Goal: Task Accomplishment & Management: Use online tool/utility

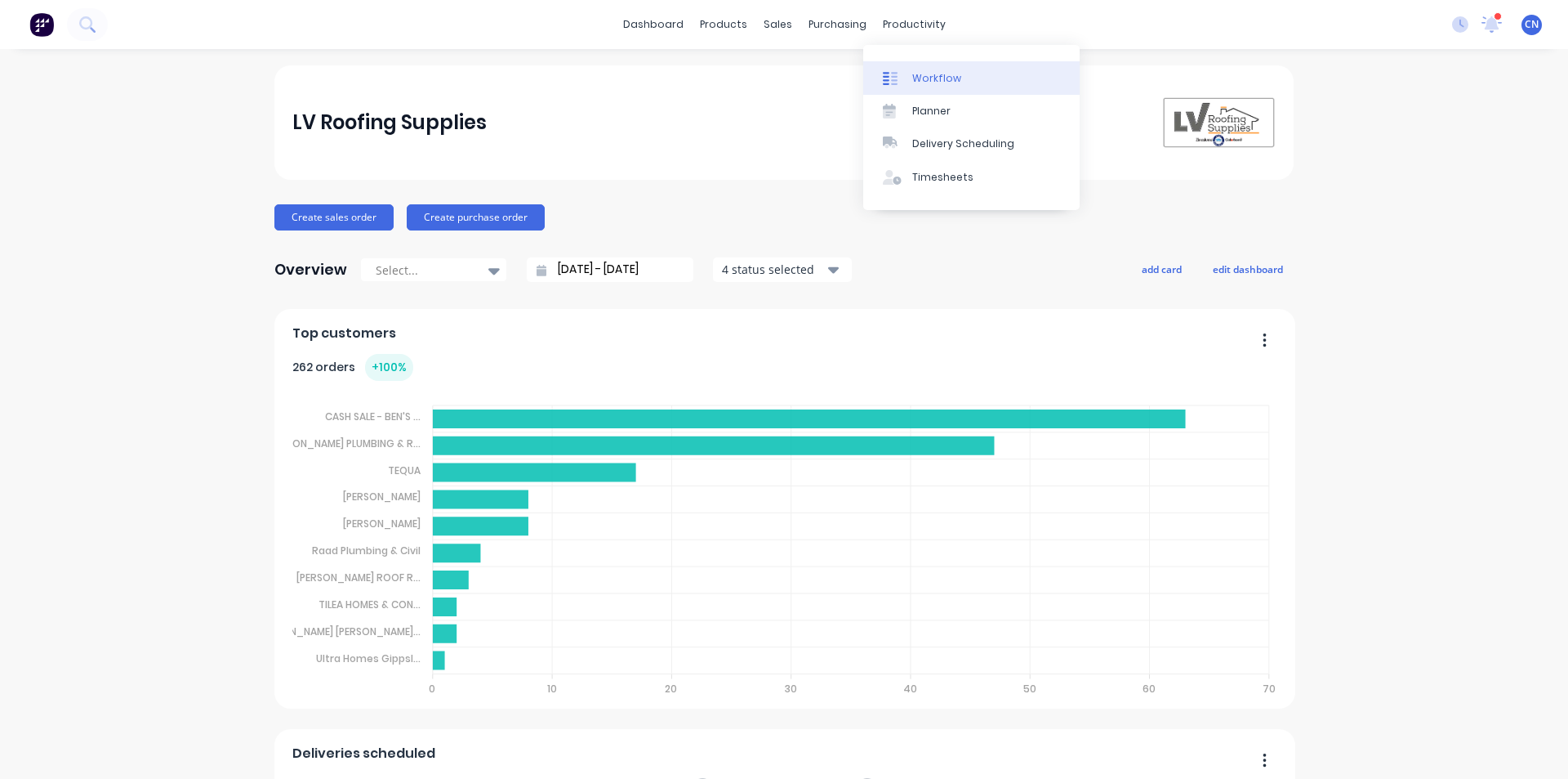
click at [758, 78] on div "Workflow" at bounding box center [936, 79] width 49 height 15
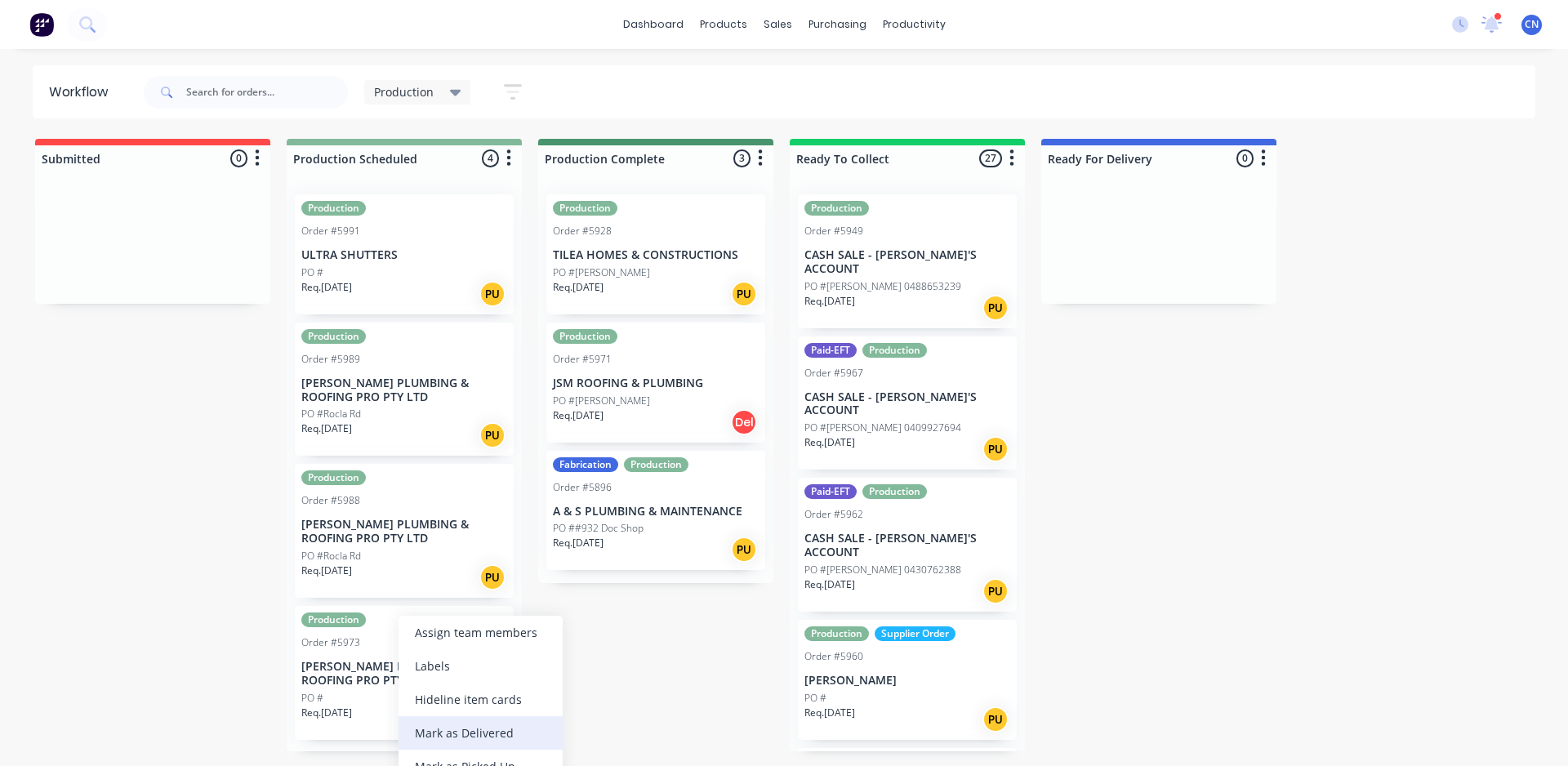
click at [481, 731] on div "Mark as Delivered" at bounding box center [480, 733] width 165 height 33
click at [411, 266] on div "PO #" at bounding box center [404, 273] width 206 height 15
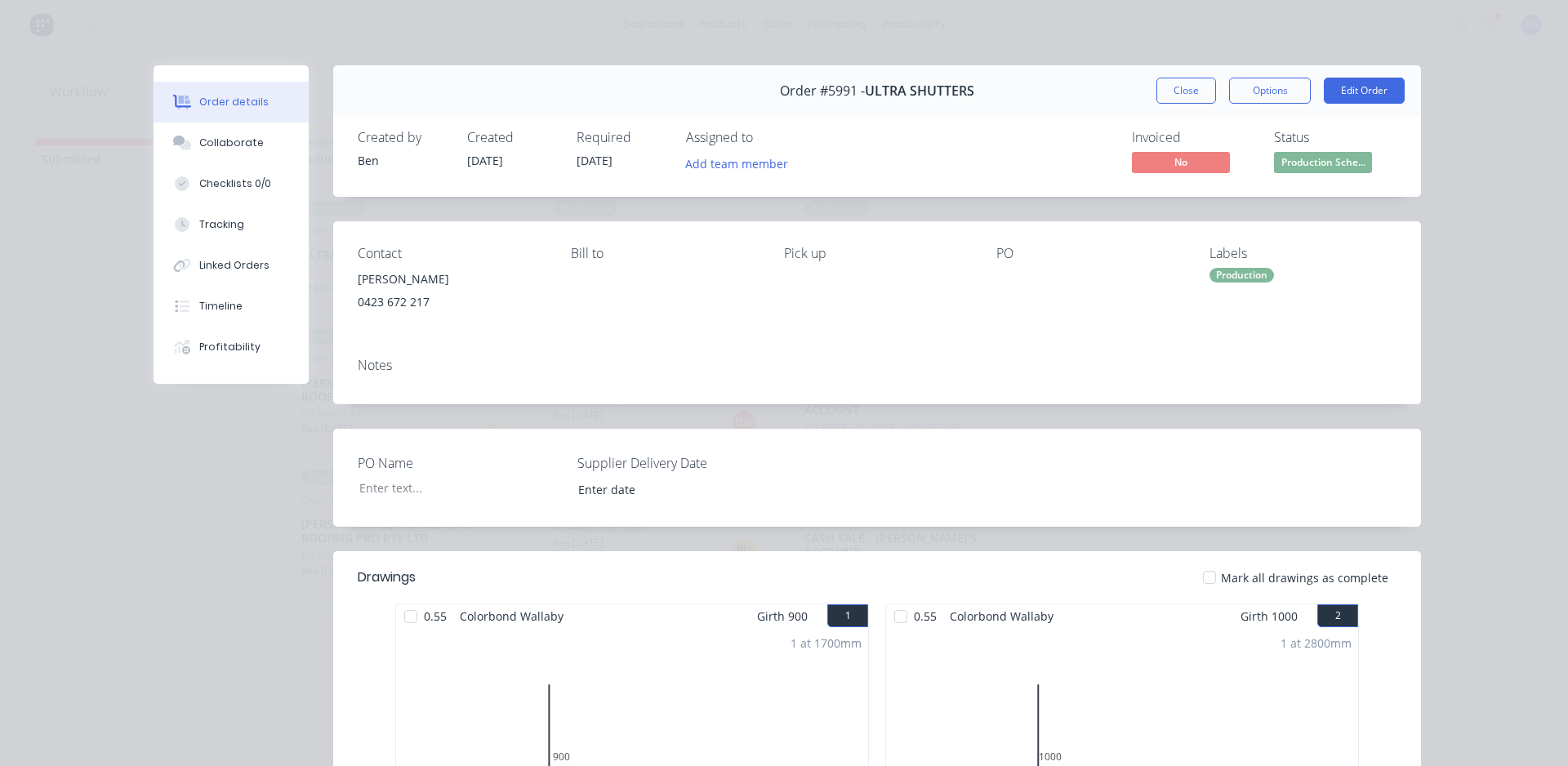
click at [406, 611] on div at bounding box center [410, 616] width 33 height 33
click at [758, 607] on div at bounding box center [901, 616] width 33 height 33
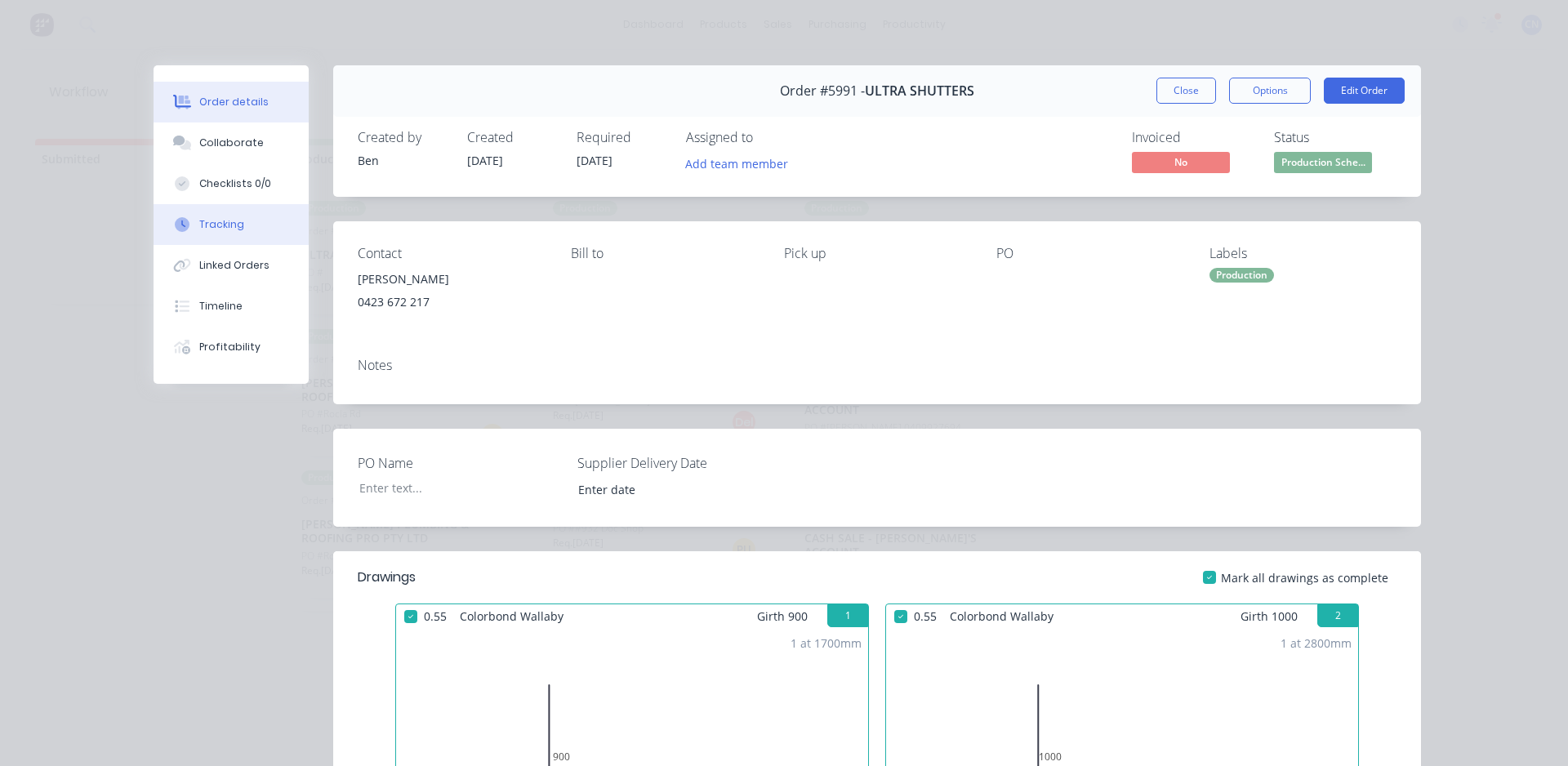
drag, startPoint x: 226, startPoint y: 226, endPoint x: 269, endPoint y: 225, distance: 43.0
click at [226, 226] on div "Tracking" at bounding box center [222, 225] width 45 height 15
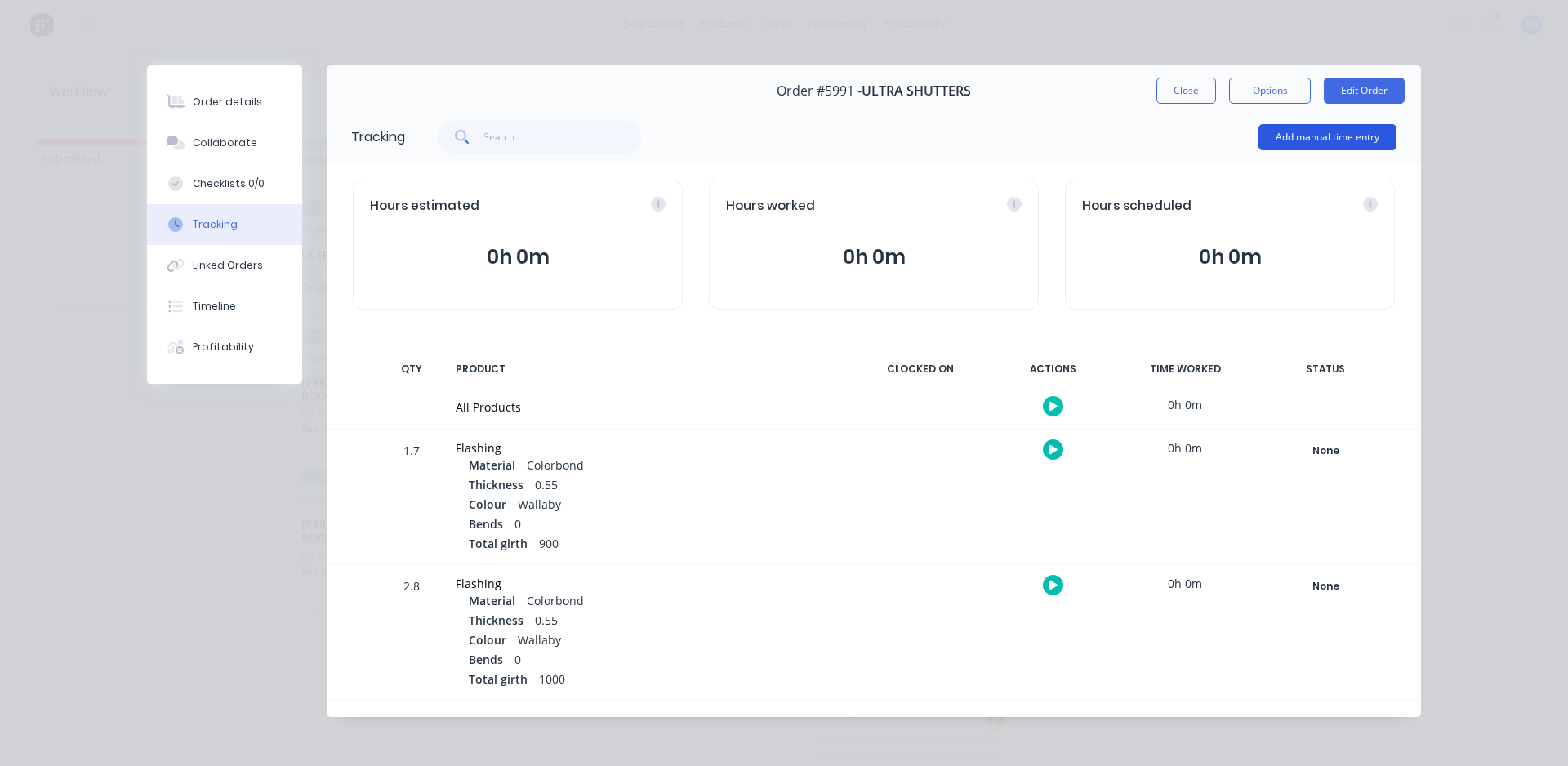
click at [758, 134] on button "Add manual time entry" at bounding box center [1327, 137] width 138 height 26
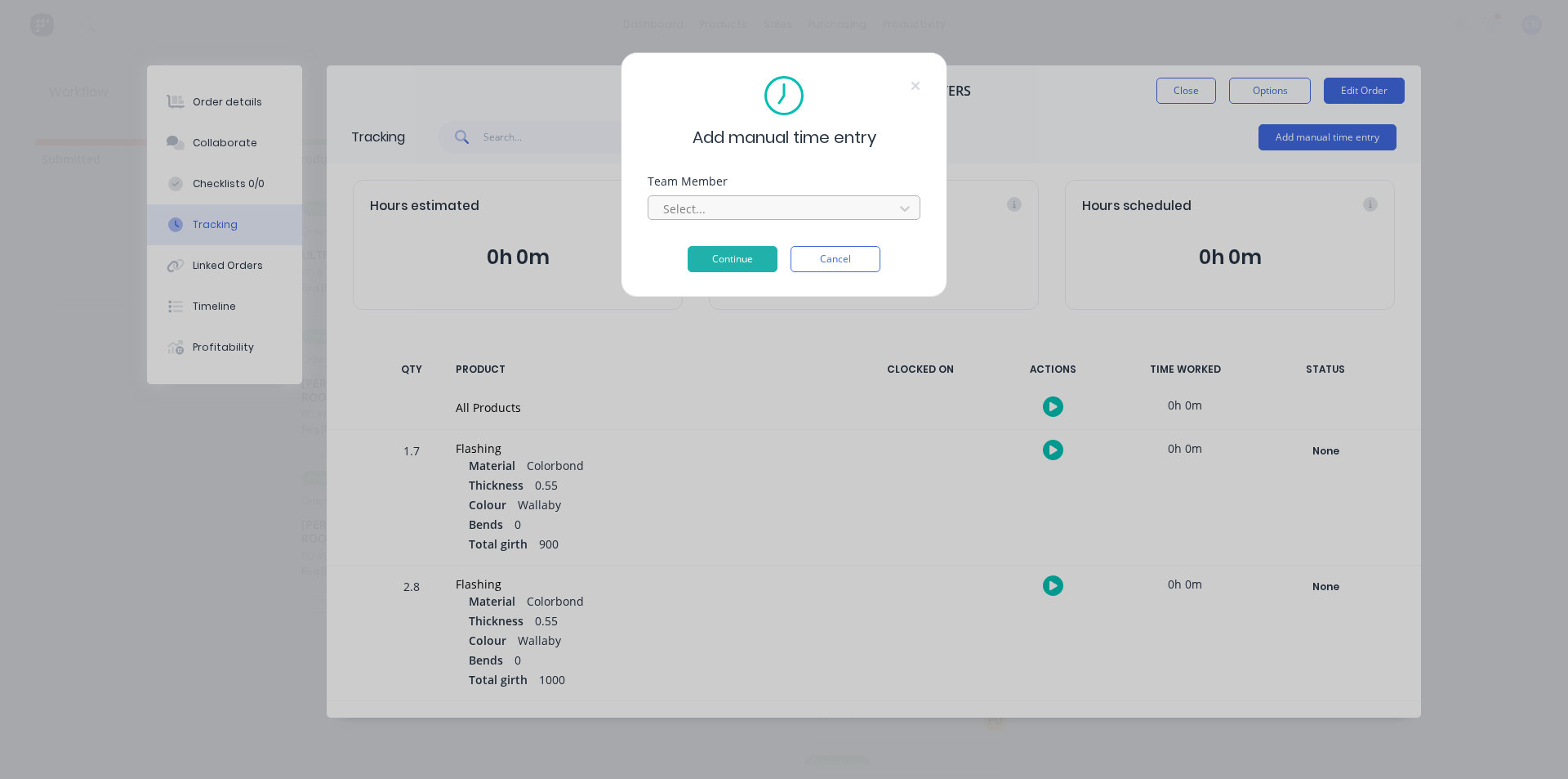
click at [680, 206] on div at bounding box center [774, 209] width 224 height 20
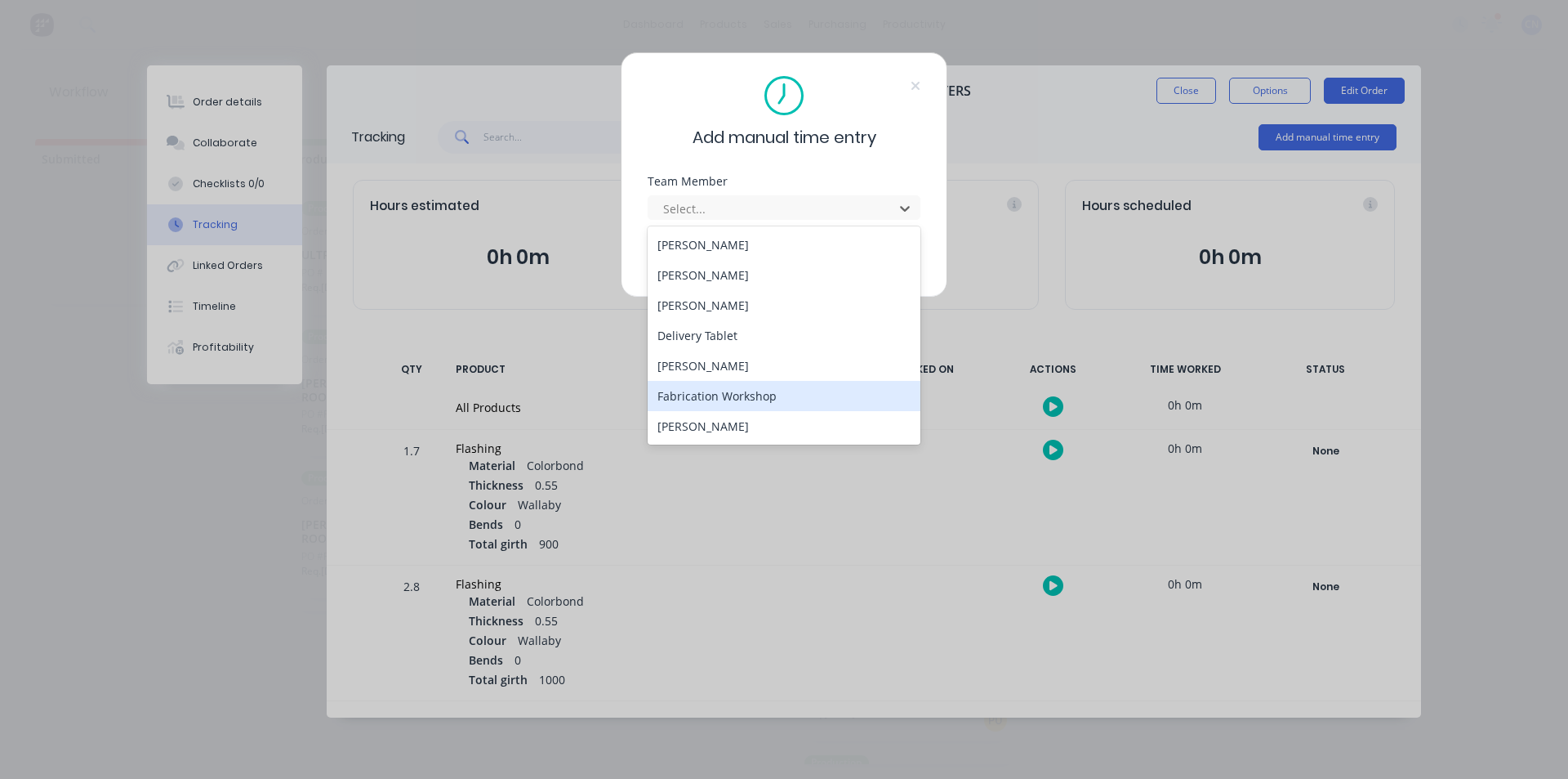
click at [720, 393] on div "Fabrication Workshop" at bounding box center [784, 396] width 273 height 30
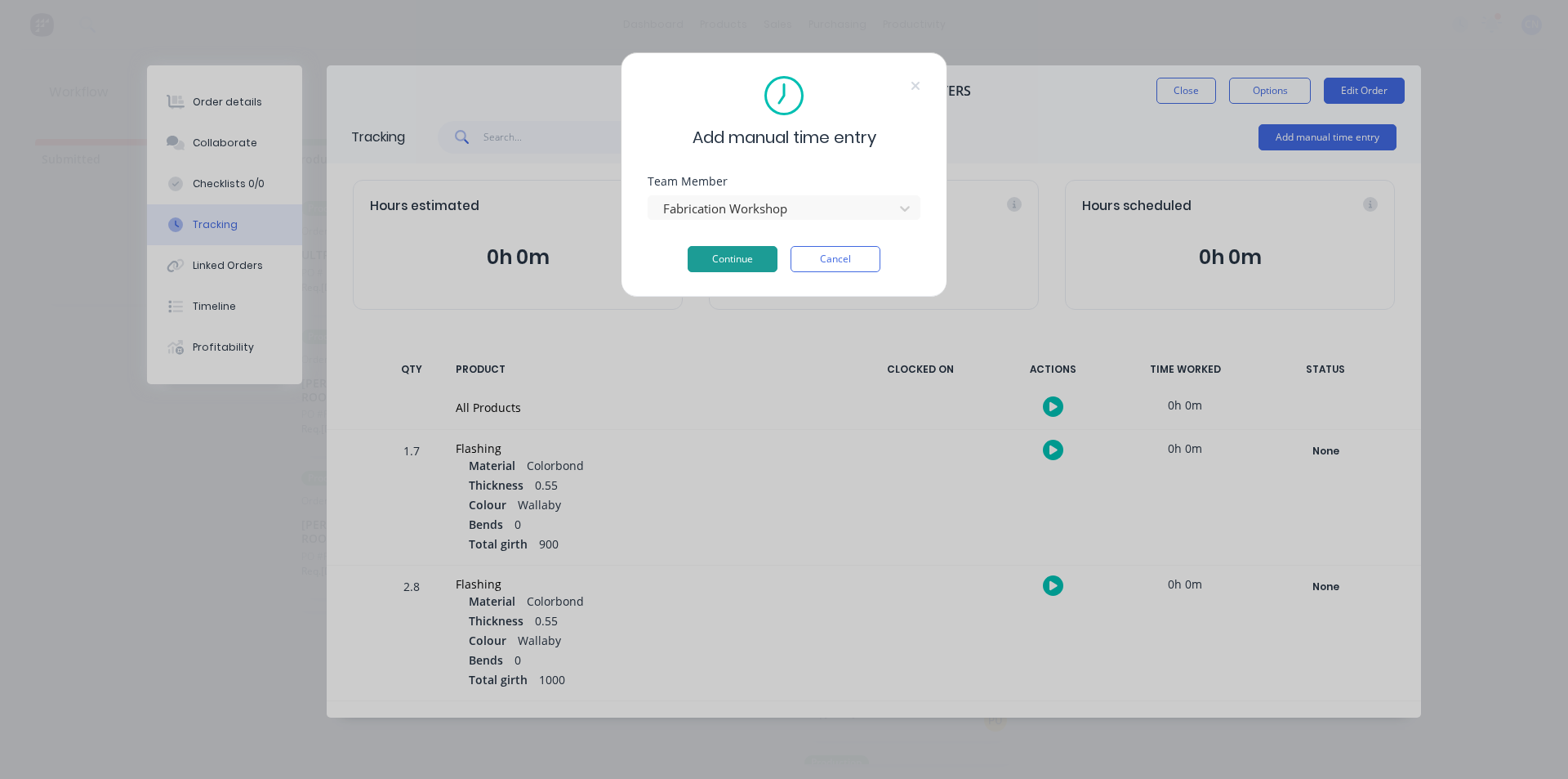
click at [758, 262] on button "Continue" at bounding box center [733, 258] width 90 height 26
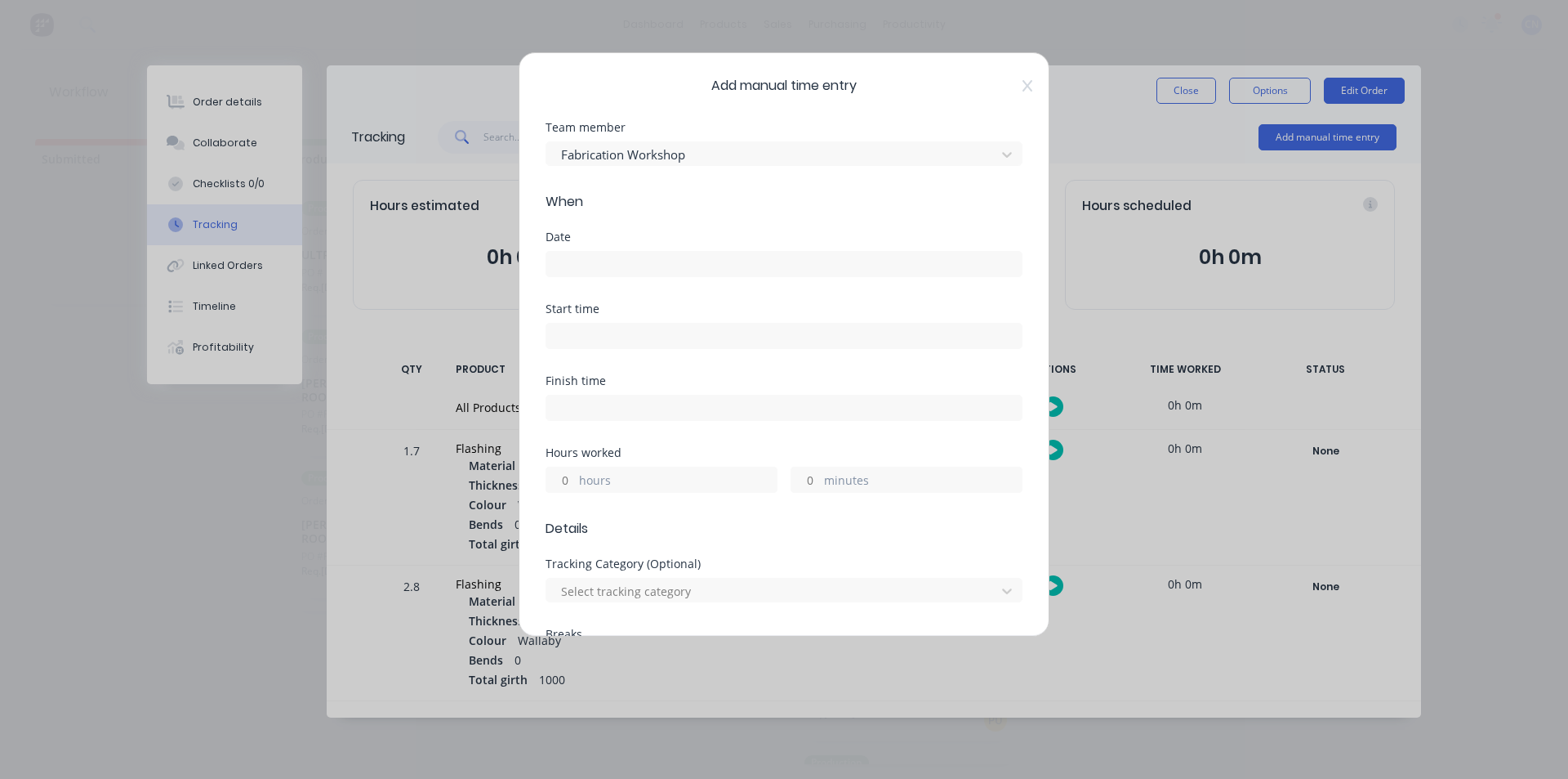
click at [574, 262] on input at bounding box center [784, 263] width 475 height 24
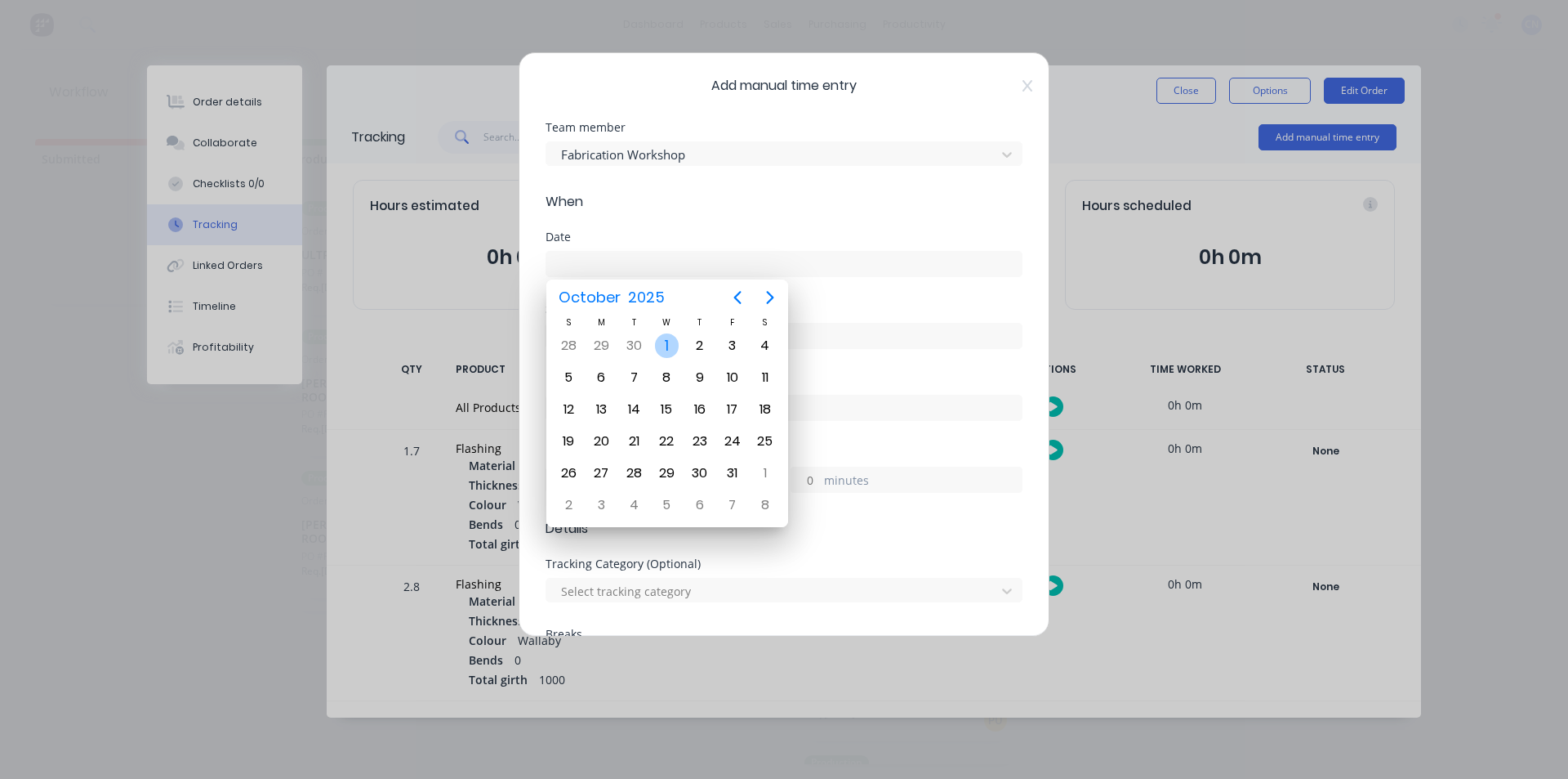
click at [667, 342] on div "1" at bounding box center [667, 345] width 24 height 24
type input "01/10/2025"
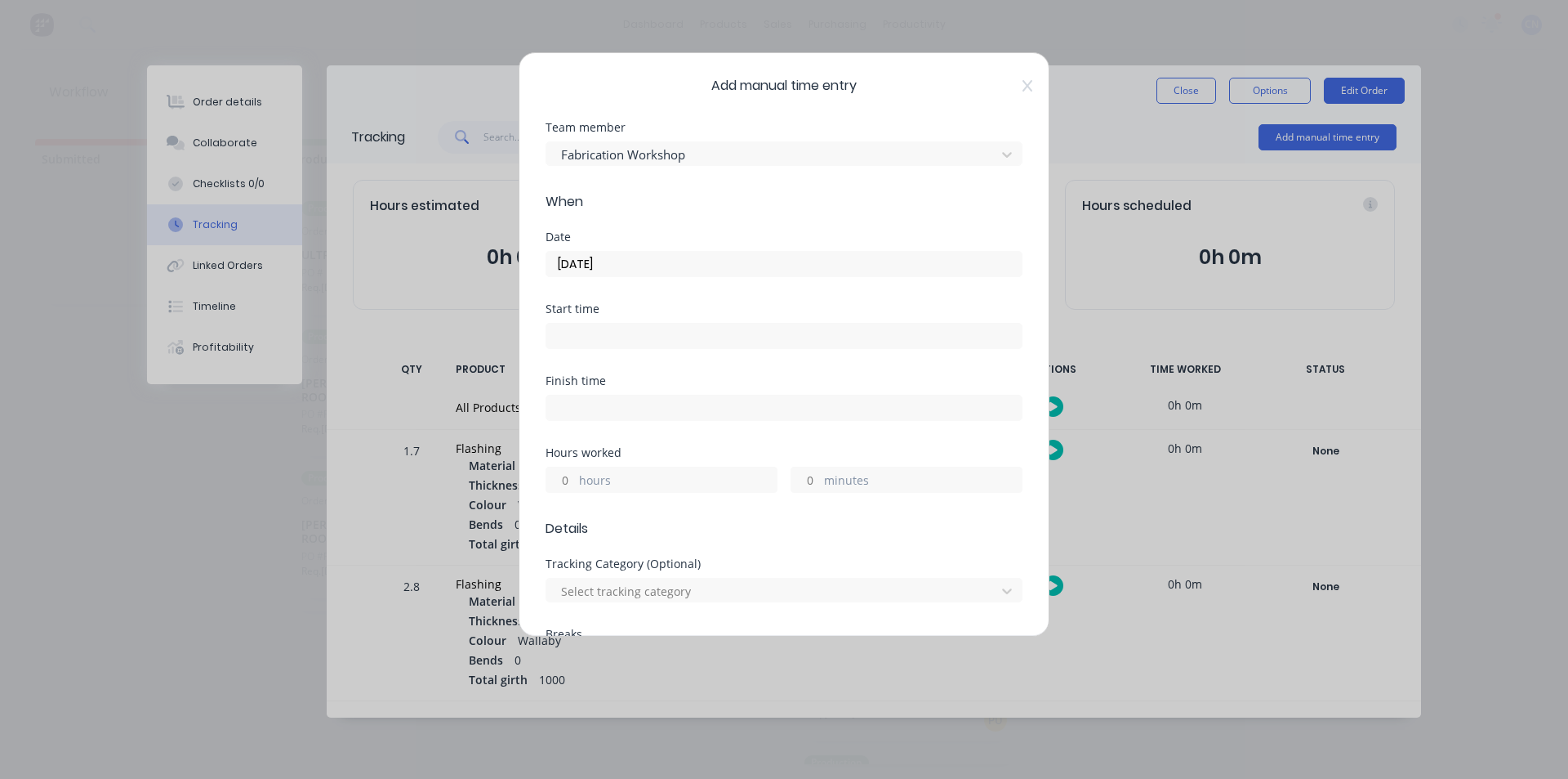
click at [632, 328] on input at bounding box center [784, 335] width 475 height 24
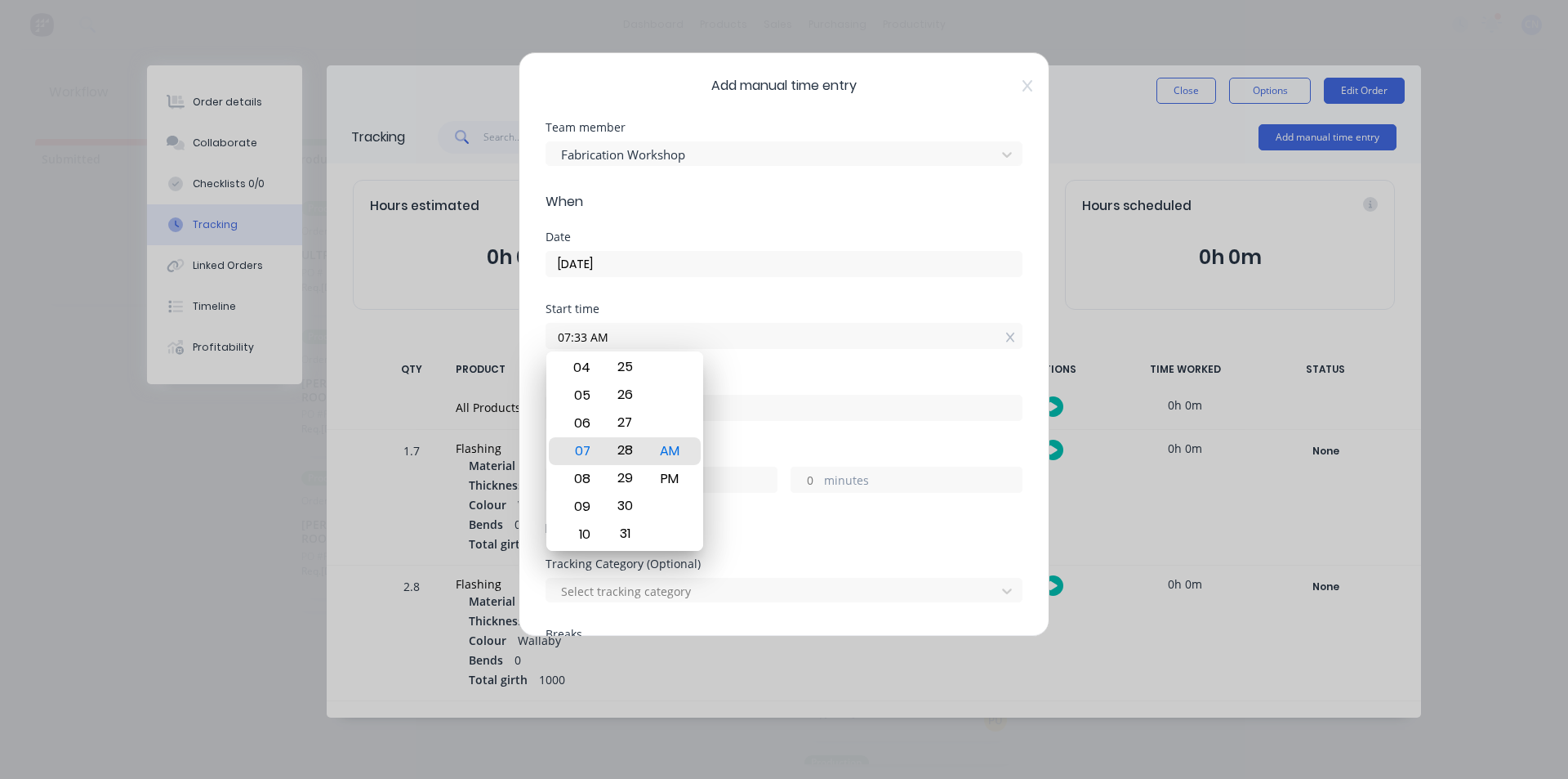
drag, startPoint x: 634, startPoint y: 440, endPoint x: 606, endPoint y: 612, distance: 174.3
click at [611, 613] on body "dashboard products sales purchasing productivity dashboard products Product Cat…" at bounding box center [784, 340] width 1568 height 680
drag, startPoint x: 625, startPoint y: 470, endPoint x: 625, endPoint y: 792, distance: 322.0
click at [625, 680] on html "dashboard products sales purchasing productivity dashboard products Product Cat…" at bounding box center [784, 340] width 1568 height 680
type input "07:15 AM"
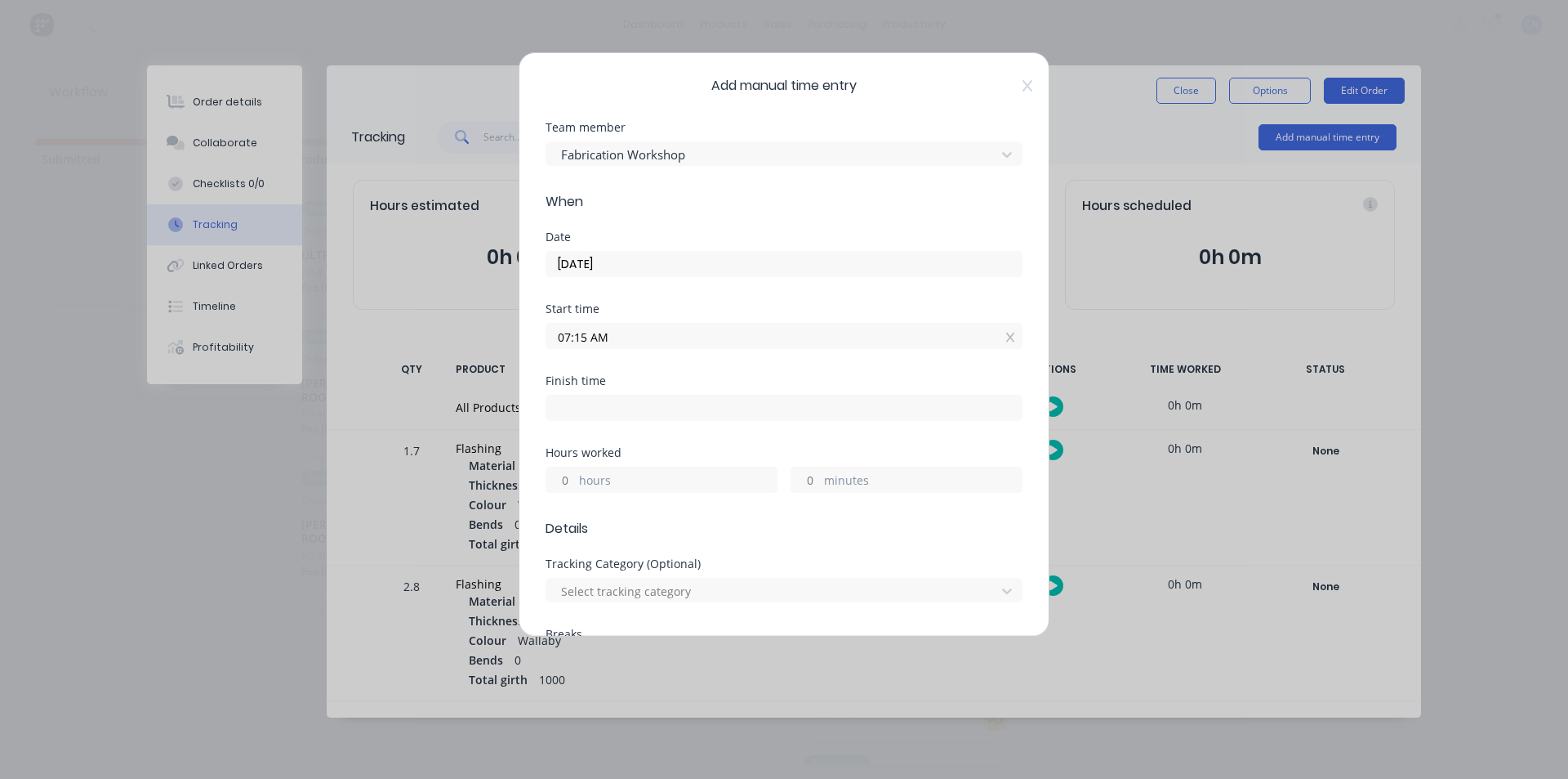
click at [758, 377] on div "Finish time" at bounding box center [784, 381] width 477 height 12
click at [607, 414] on input at bounding box center [784, 407] width 475 height 24
type input "07:33 AM"
type input "0"
type input "18"
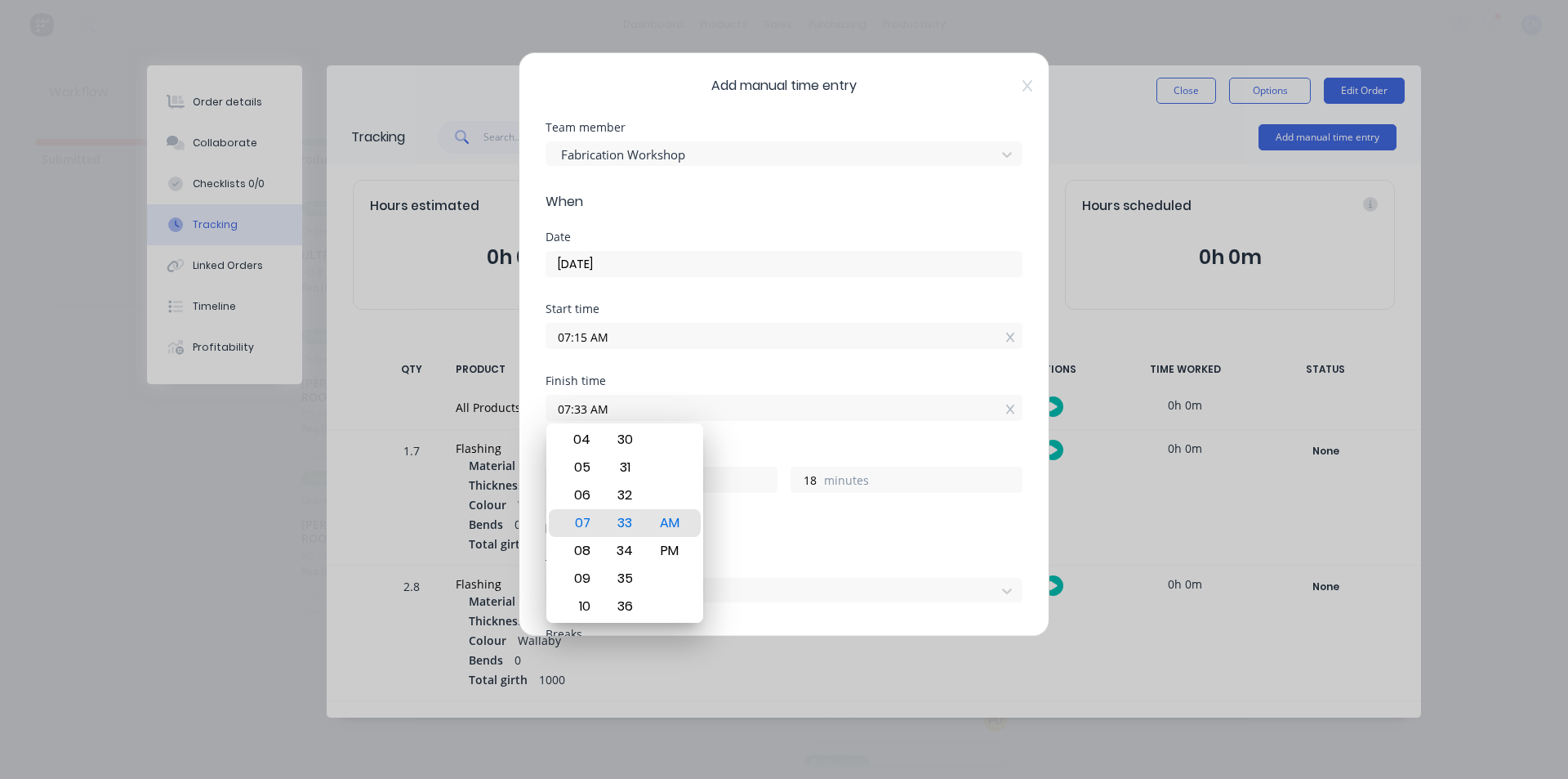
click at [758, 446] on div "Finish time 07:33 AM" at bounding box center [784, 411] width 477 height 72
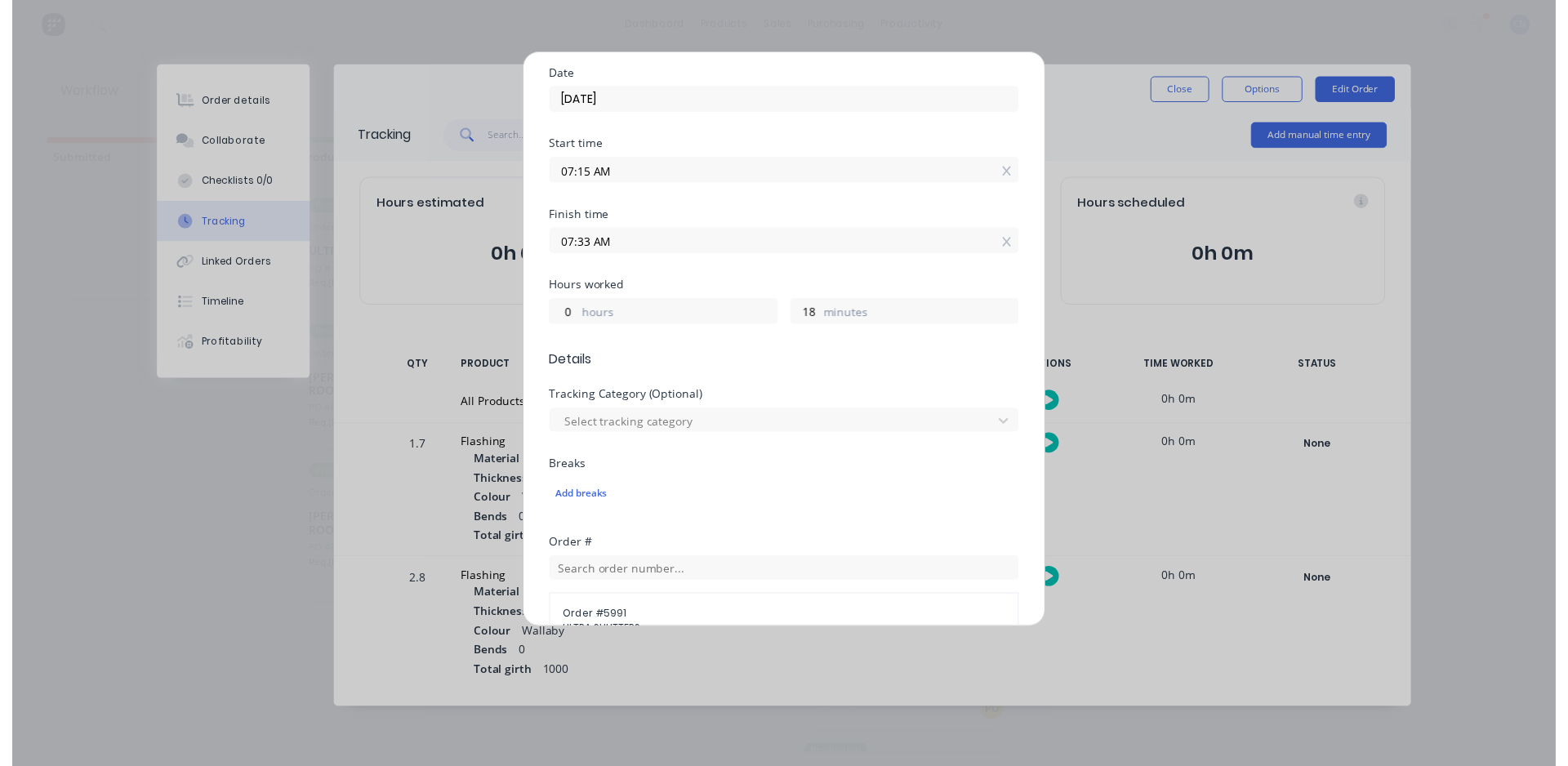
scroll to position [520, 0]
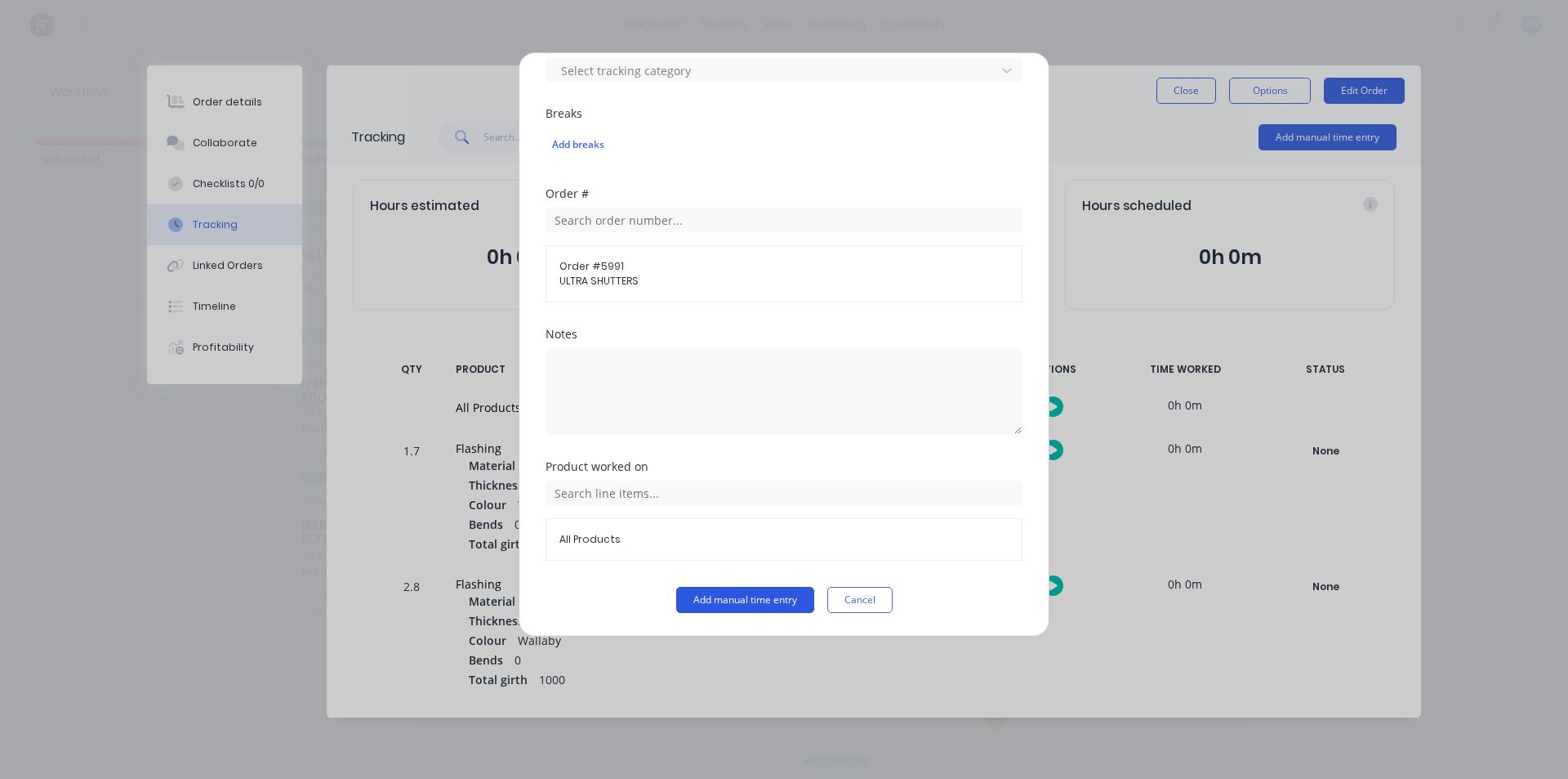
click at [705, 605] on button "Add manual time entry" at bounding box center [745, 599] width 138 height 26
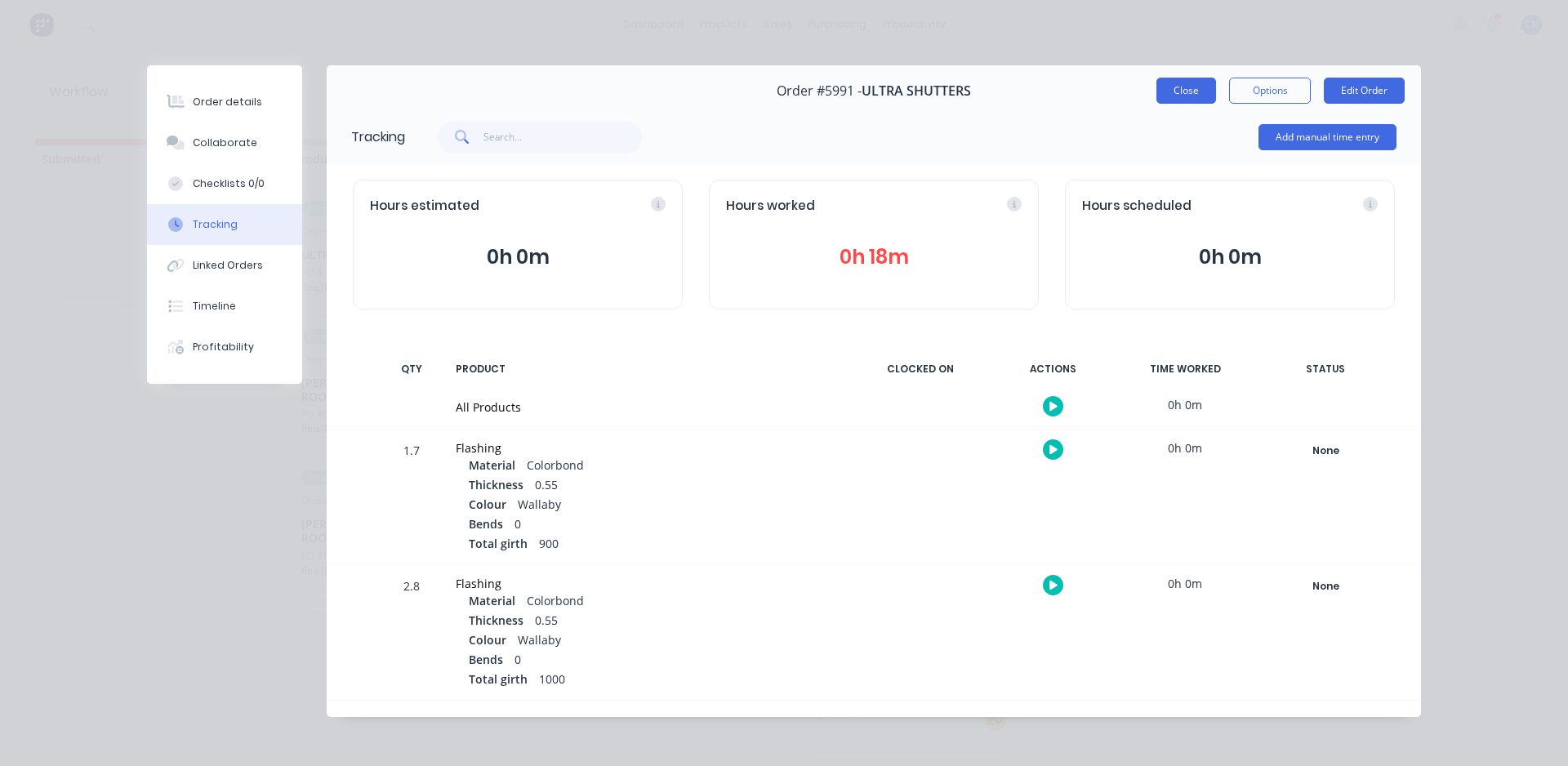
click at [758, 89] on button "Close" at bounding box center [1185, 90] width 59 height 26
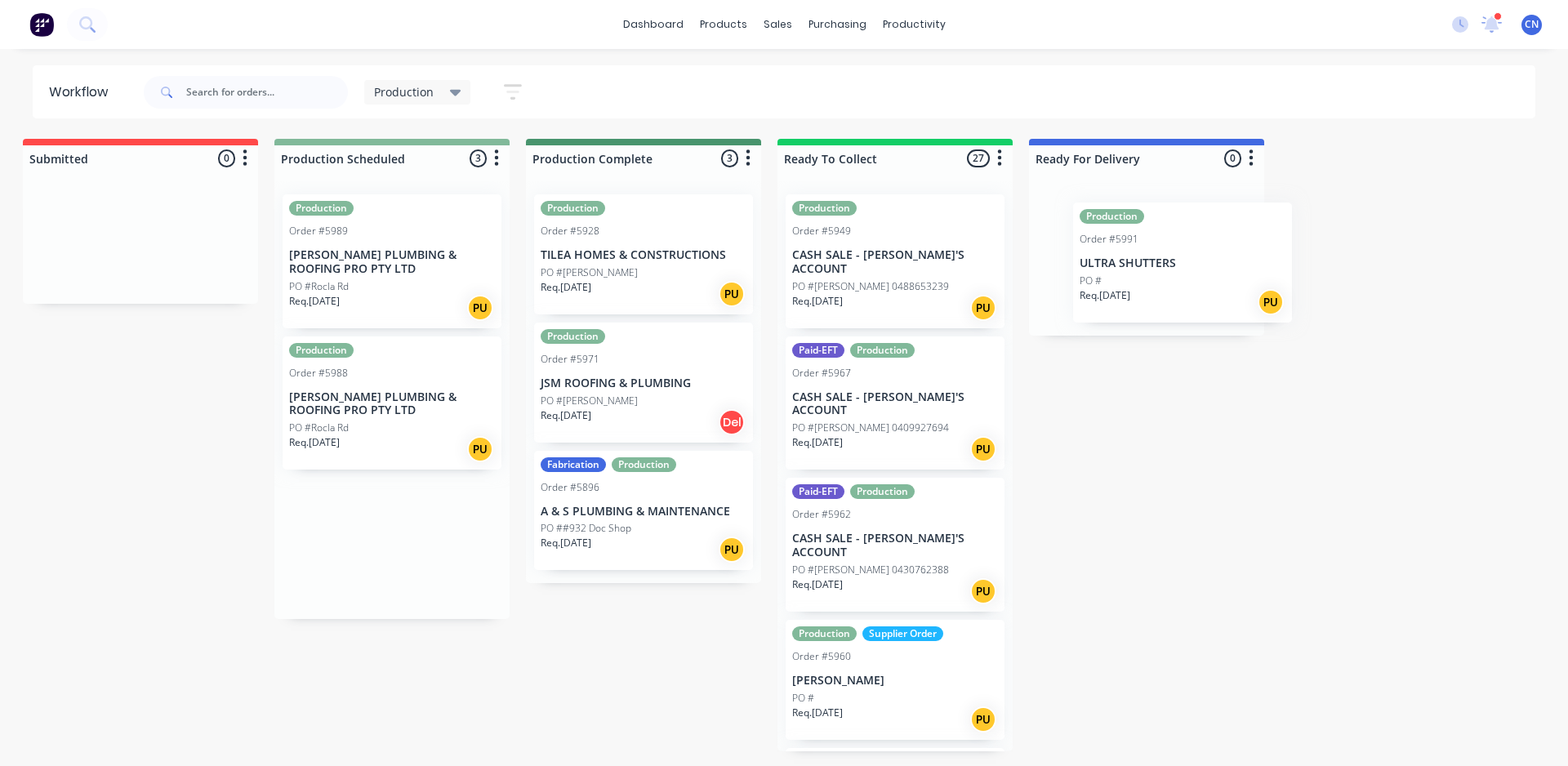
scroll to position [0, 16]
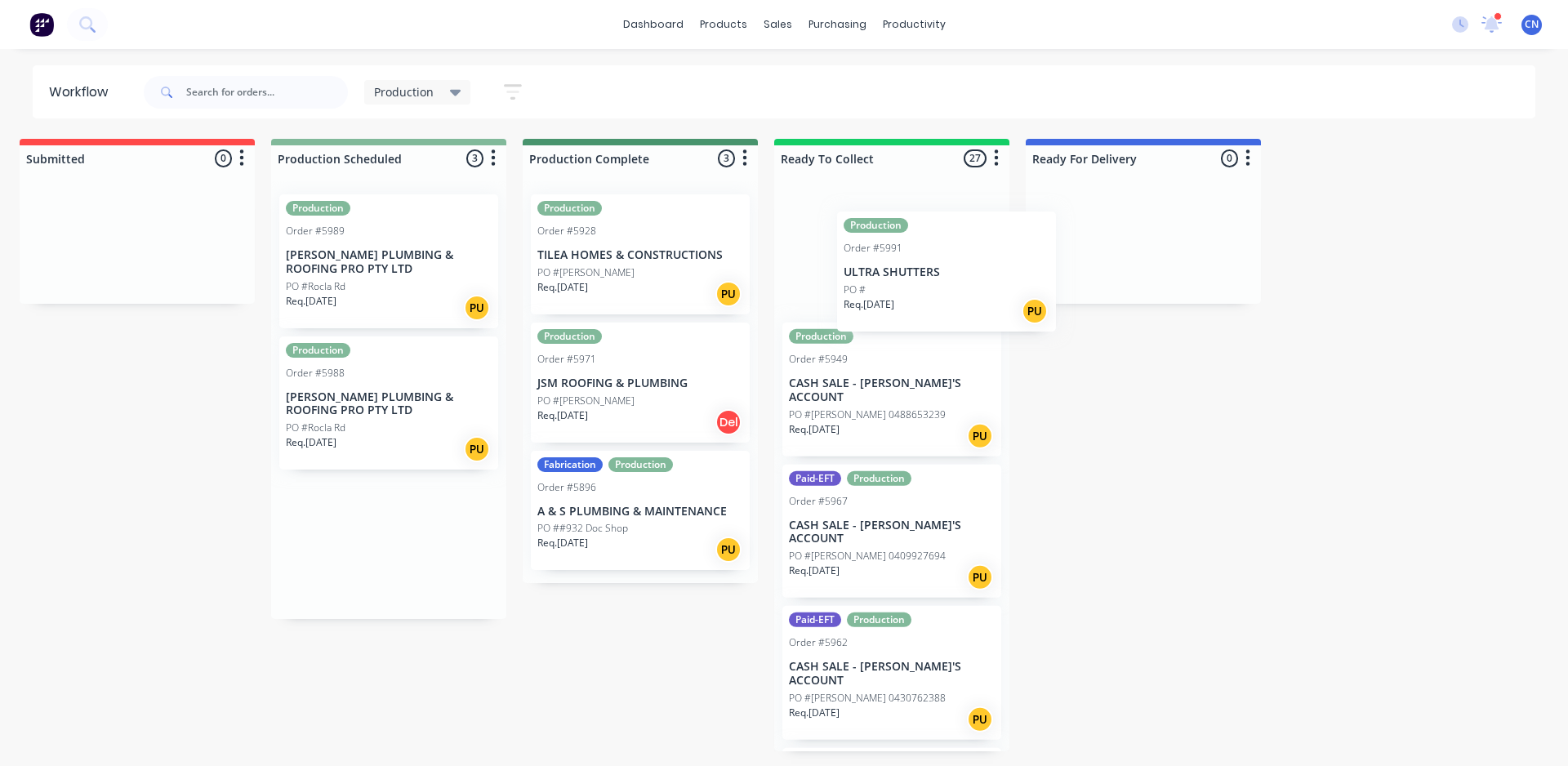
drag, startPoint x: 359, startPoint y: 250, endPoint x: 913, endPoint y: 270, distance: 554.4
click at [758, 271] on div "Submitted 0 Summaries Total order value Invoiced to date To be invoiced Product…" at bounding box center [1215, 444] width 2487 height 612
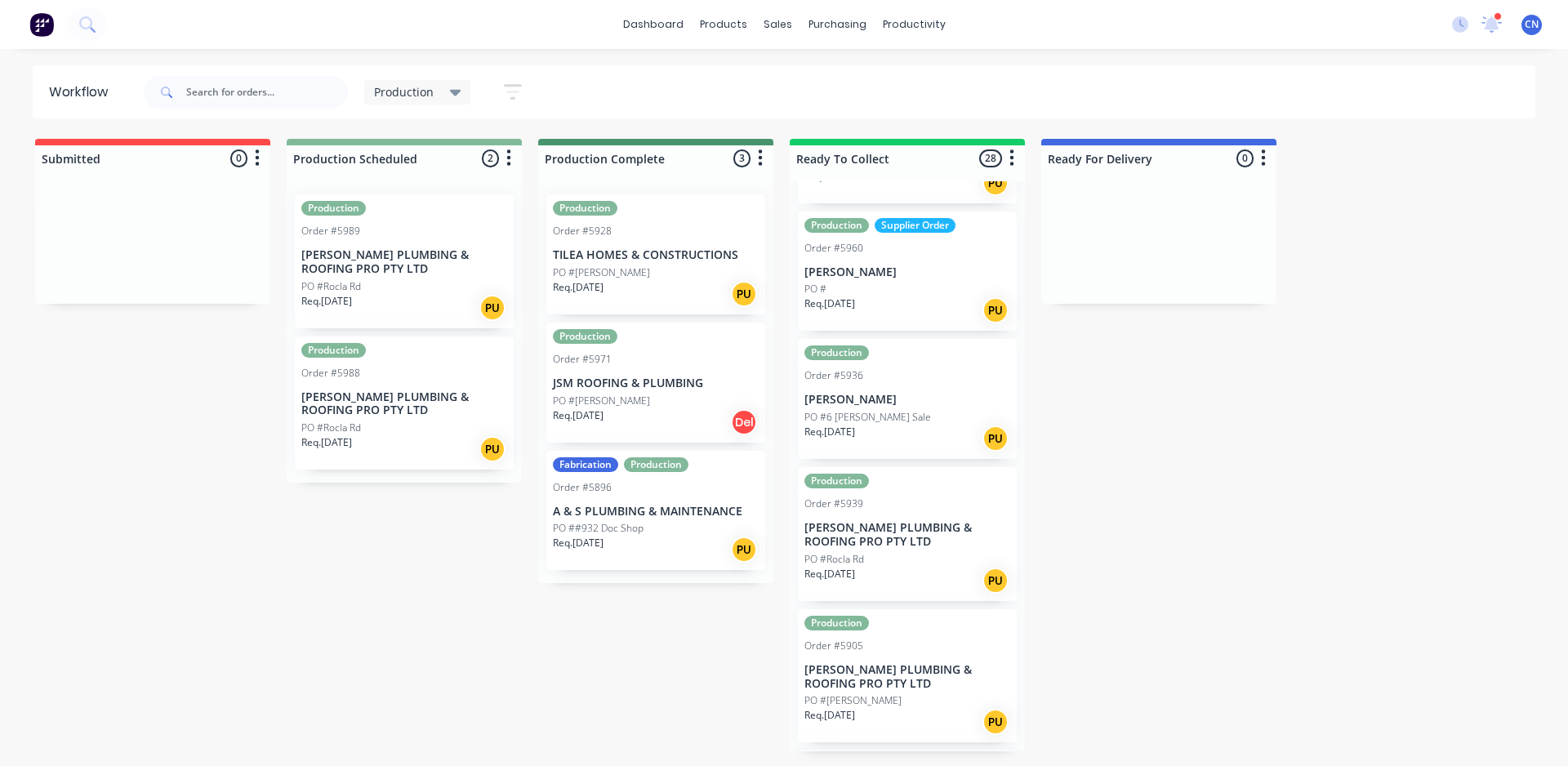
scroll to position [653, 0]
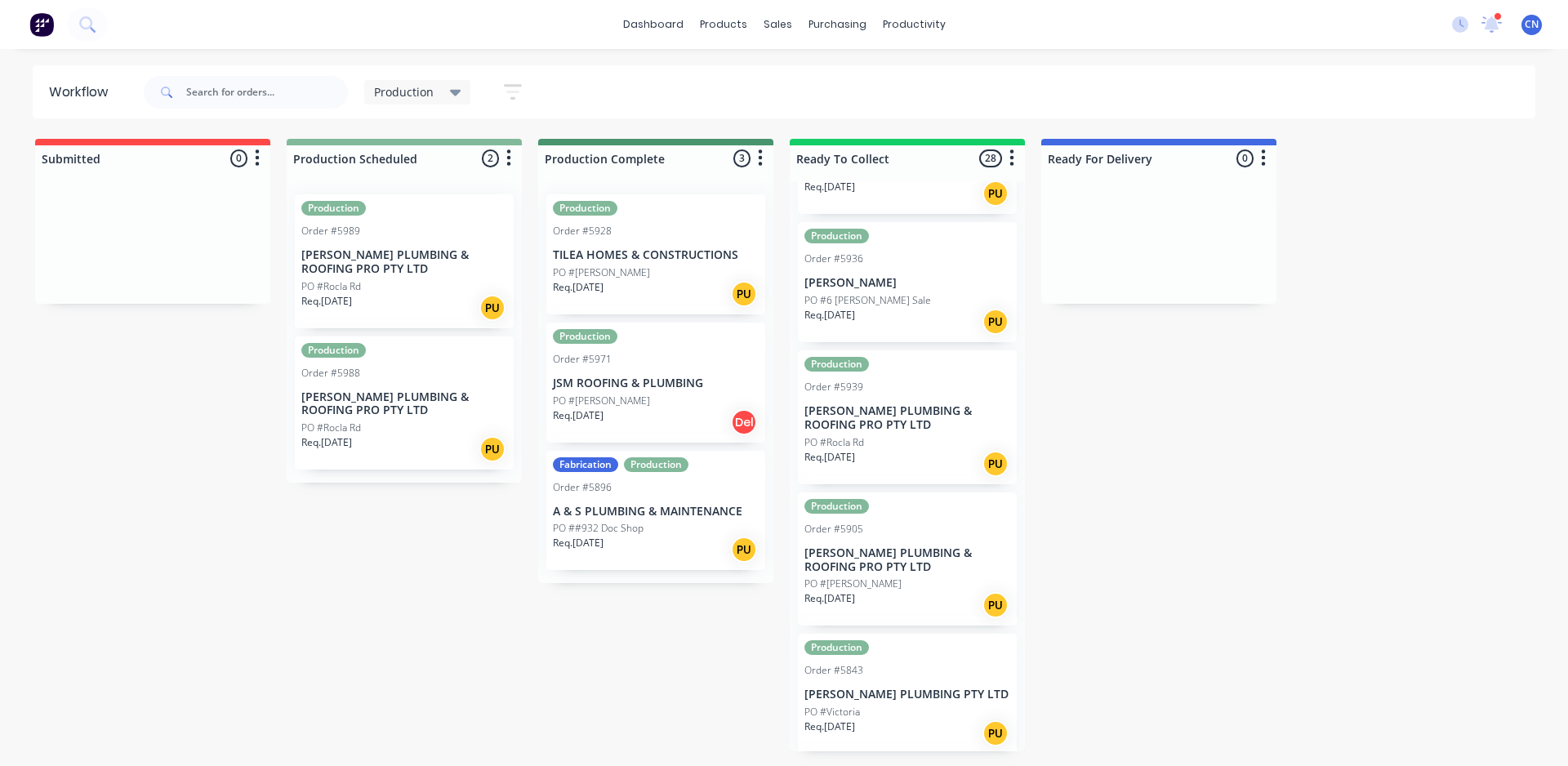
click at [378, 392] on p "[PERSON_NAME] PLUMBING & ROOFING PRO PTY LTD" at bounding box center [404, 403] width 206 height 28
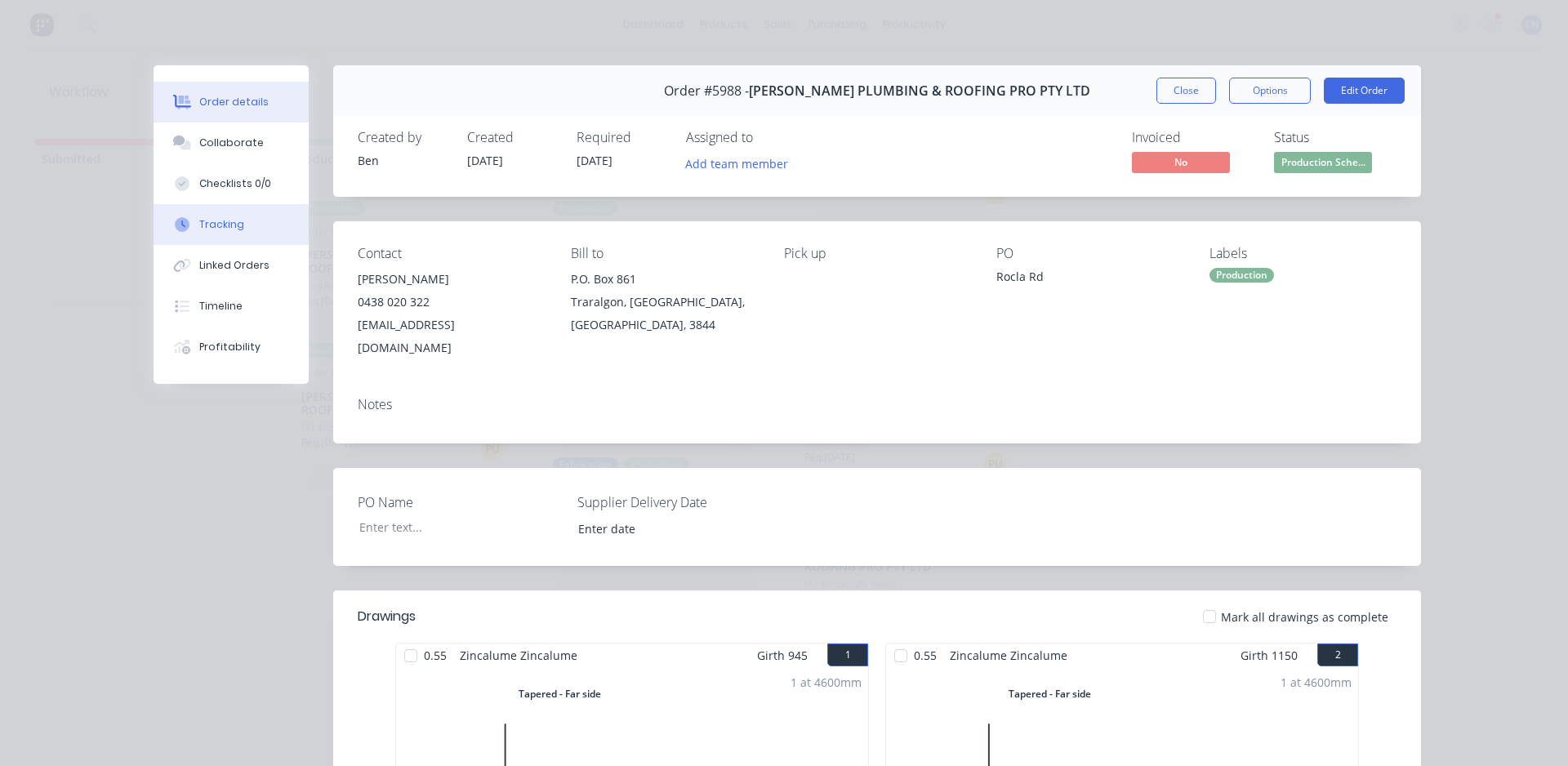
click at [189, 225] on button "Tracking" at bounding box center [231, 224] width 155 height 41
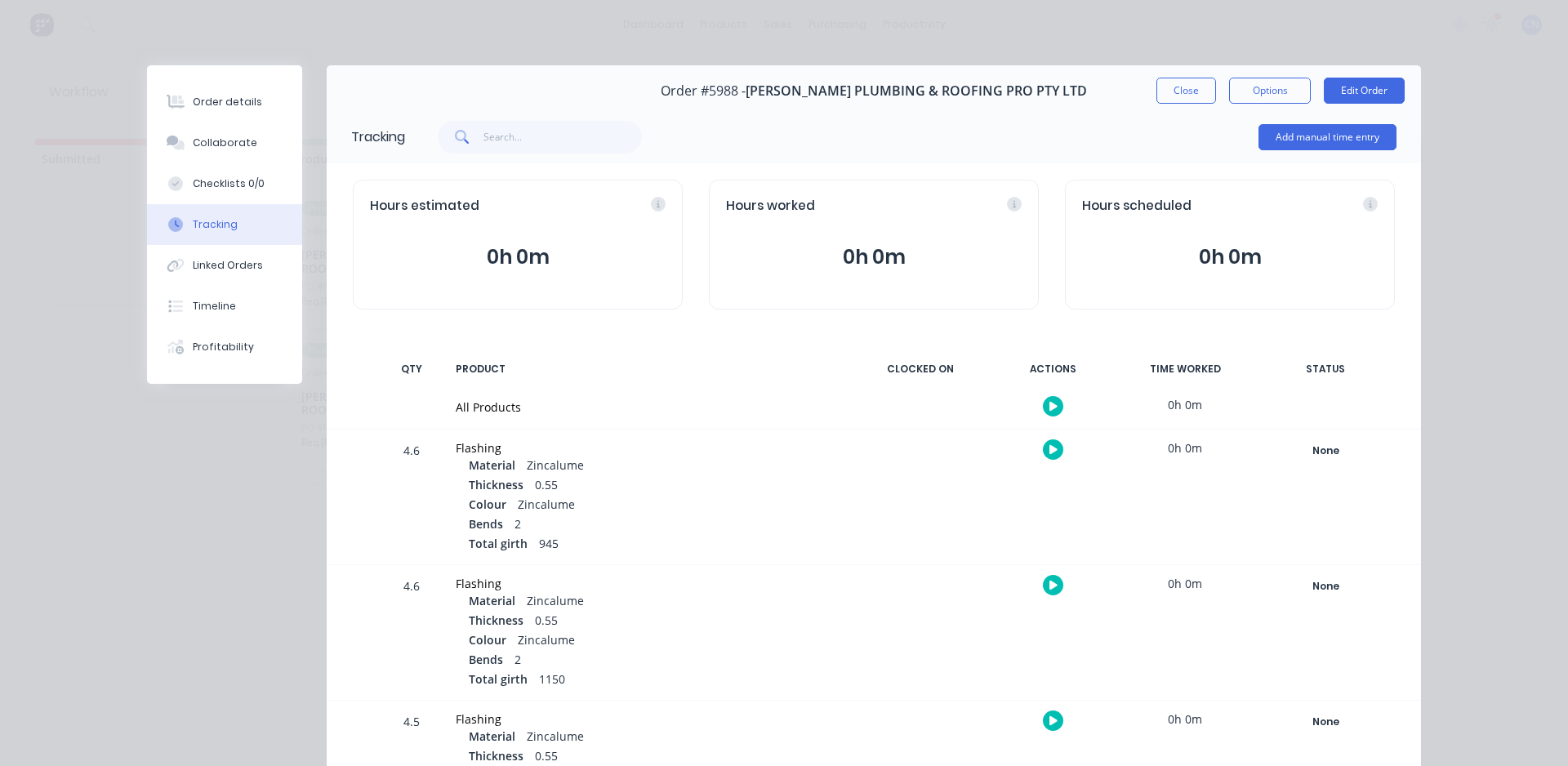
click at [1045, 419] on div at bounding box center [1053, 406] width 123 height 40
click at [1049, 403] on icon "button" at bounding box center [1053, 406] width 8 height 9
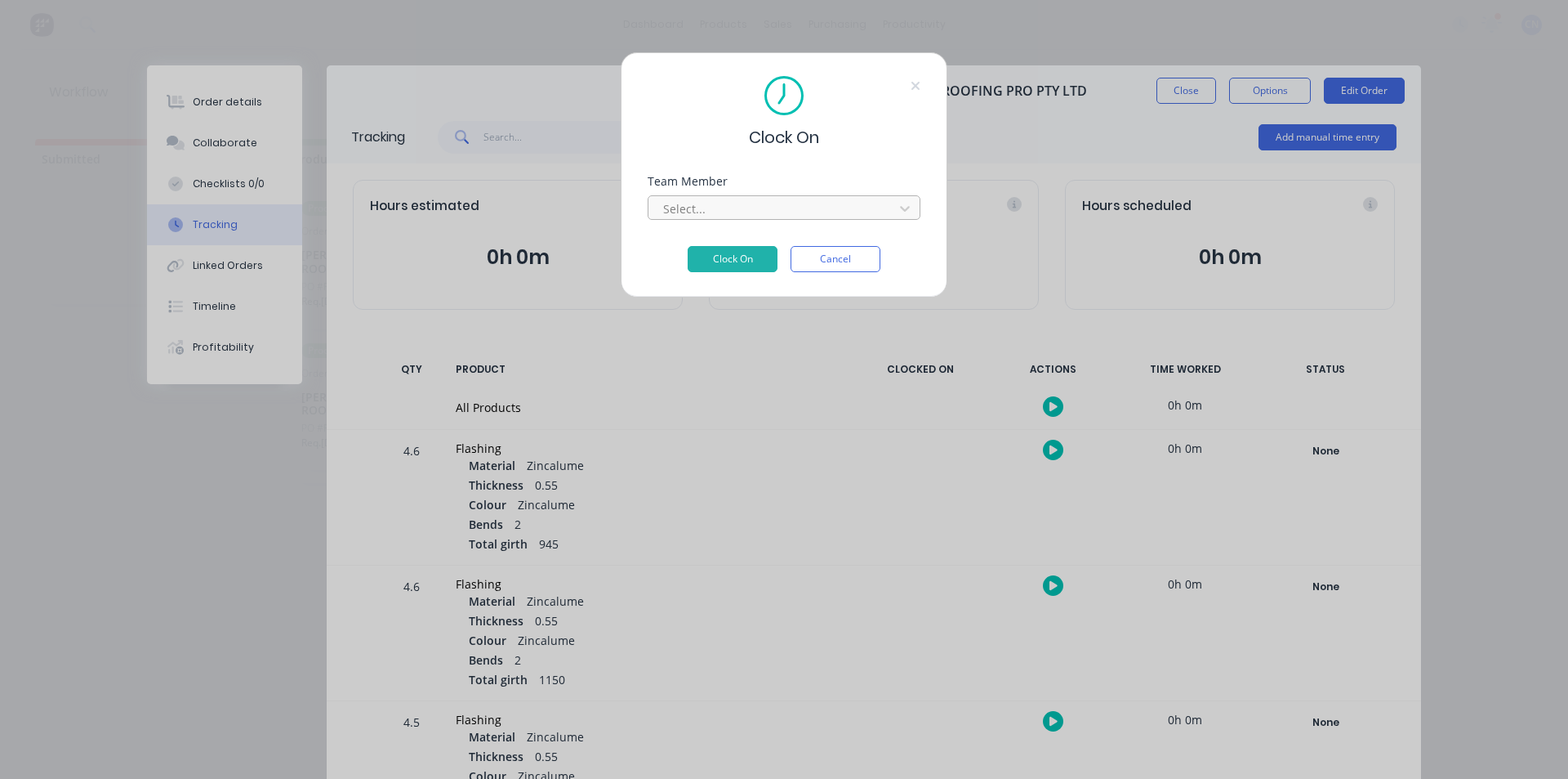
click at [684, 213] on div at bounding box center [774, 209] width 224 height 20
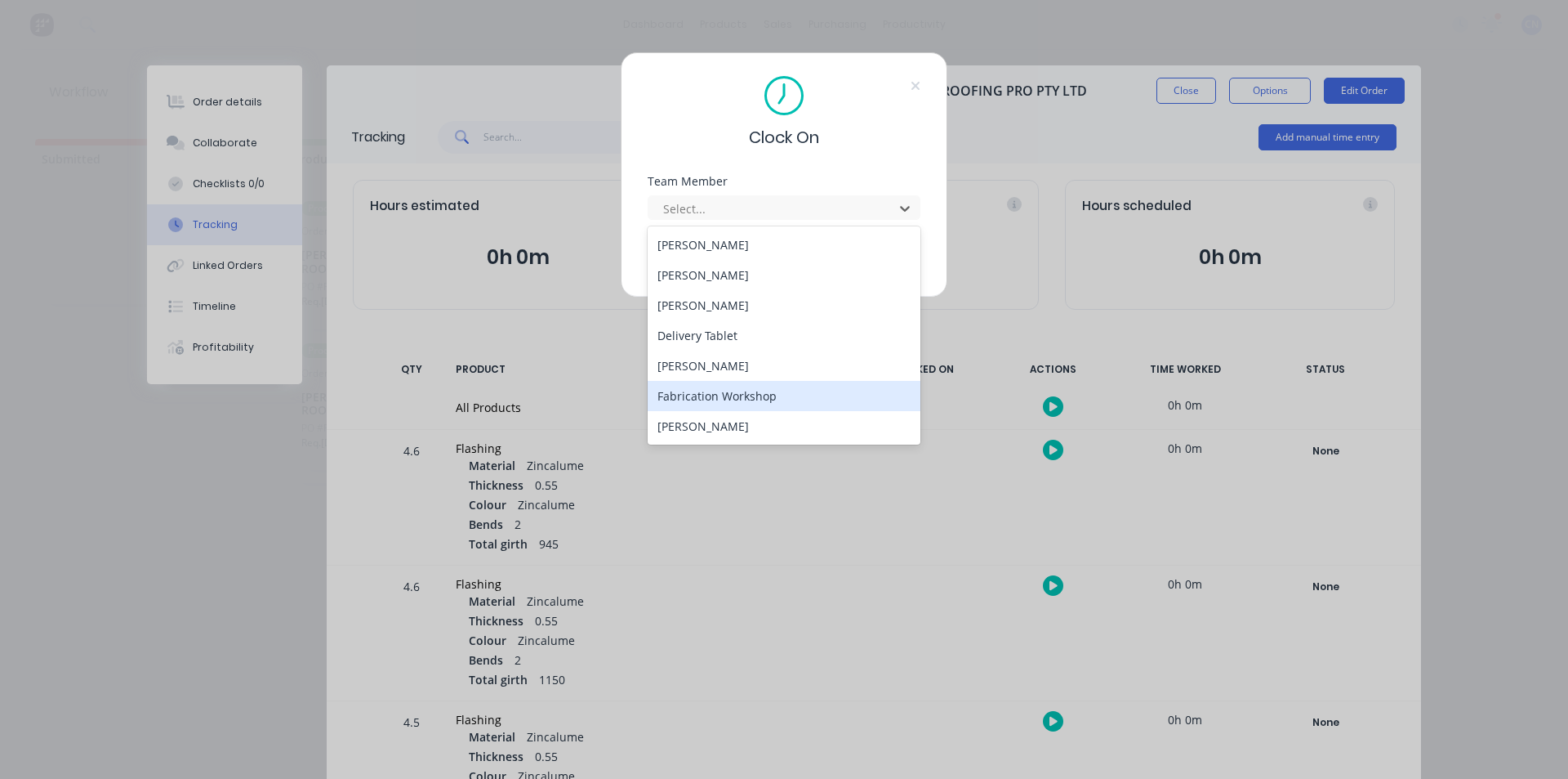
click at [705, 395] on div "Fabrication Workshop" at bounding box center [784, 396] width 273 height 30
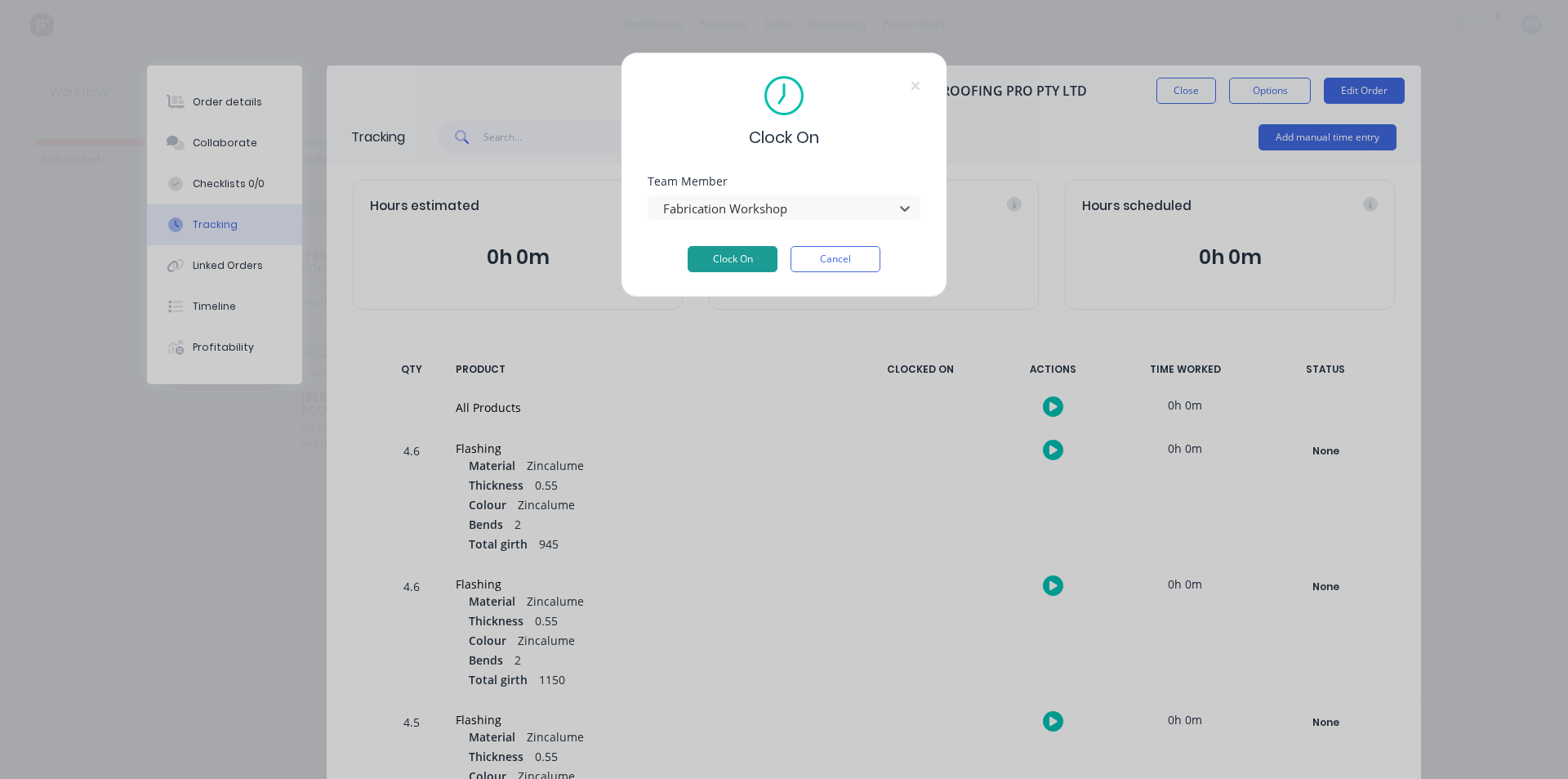
click at [714, 262] on button "Clock On" at bounding box center [733, 258] width 90 height 26
